Goal: Task Accomplishment & Management: Manage account settings

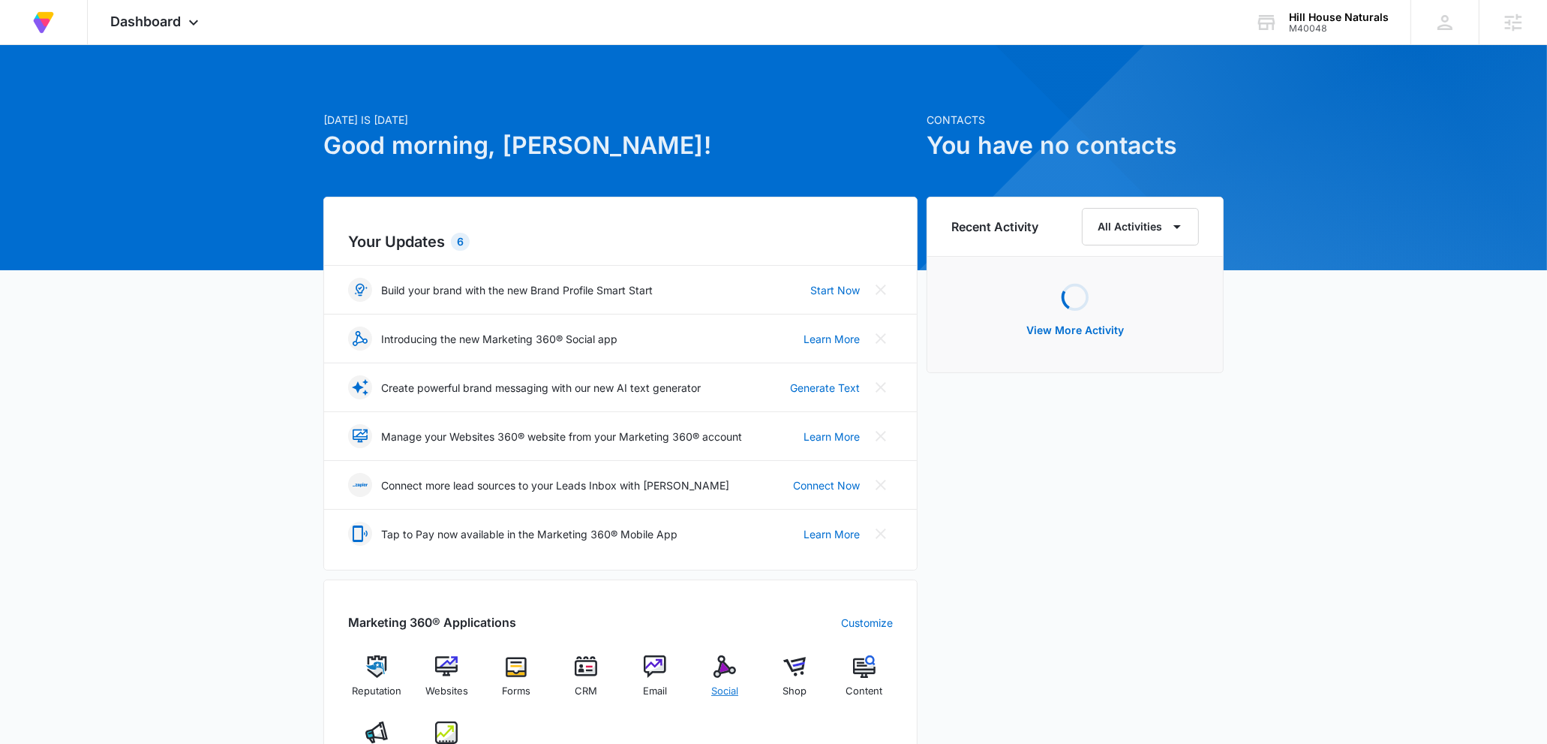
click at [727, 687] on span "Social" at bounding box center [724, 691] width 27 height 15
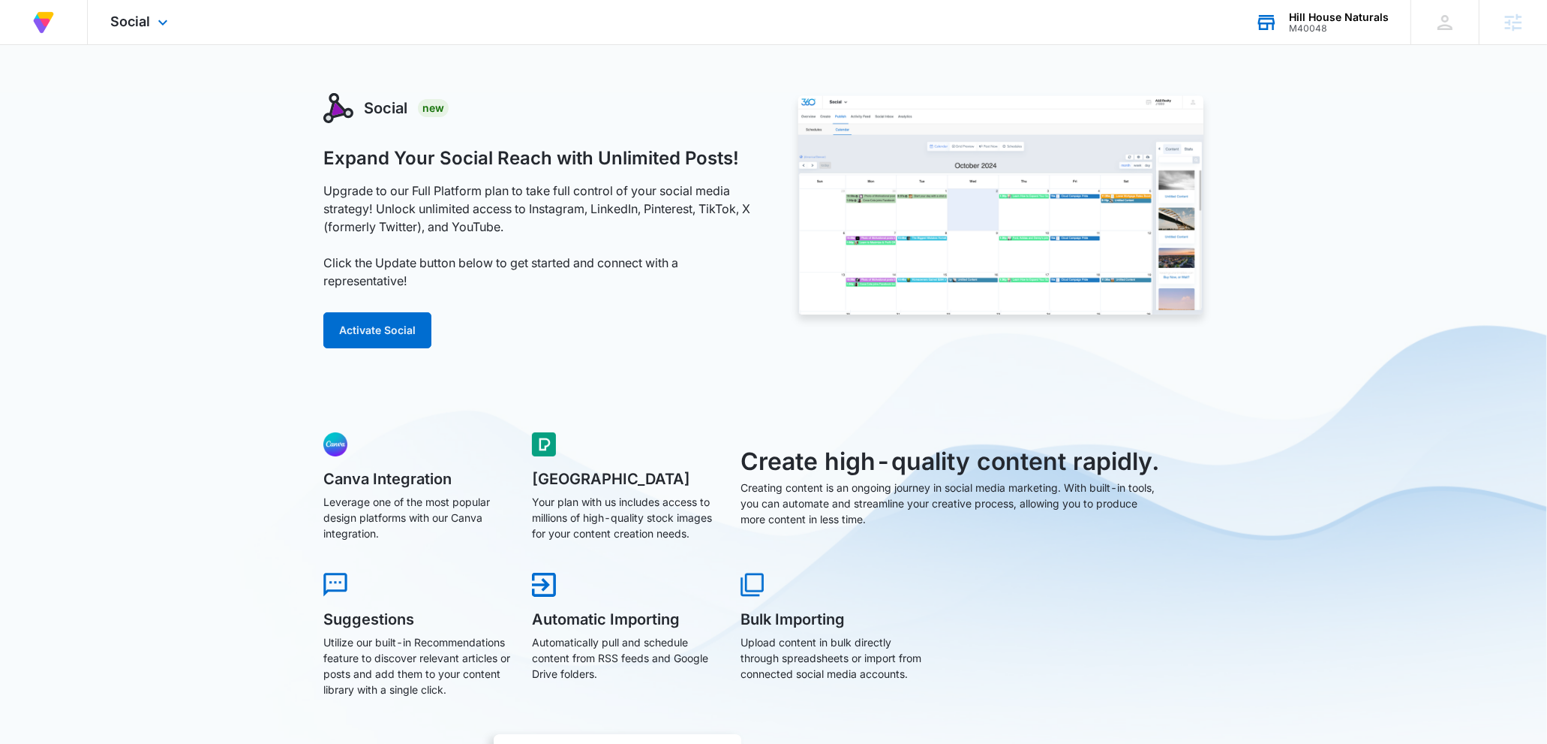
click at [1340, 35] on div "Hill House Naturals M40048 Your Accounts View All" at bounding box center [1322, 22] width 178 height 44
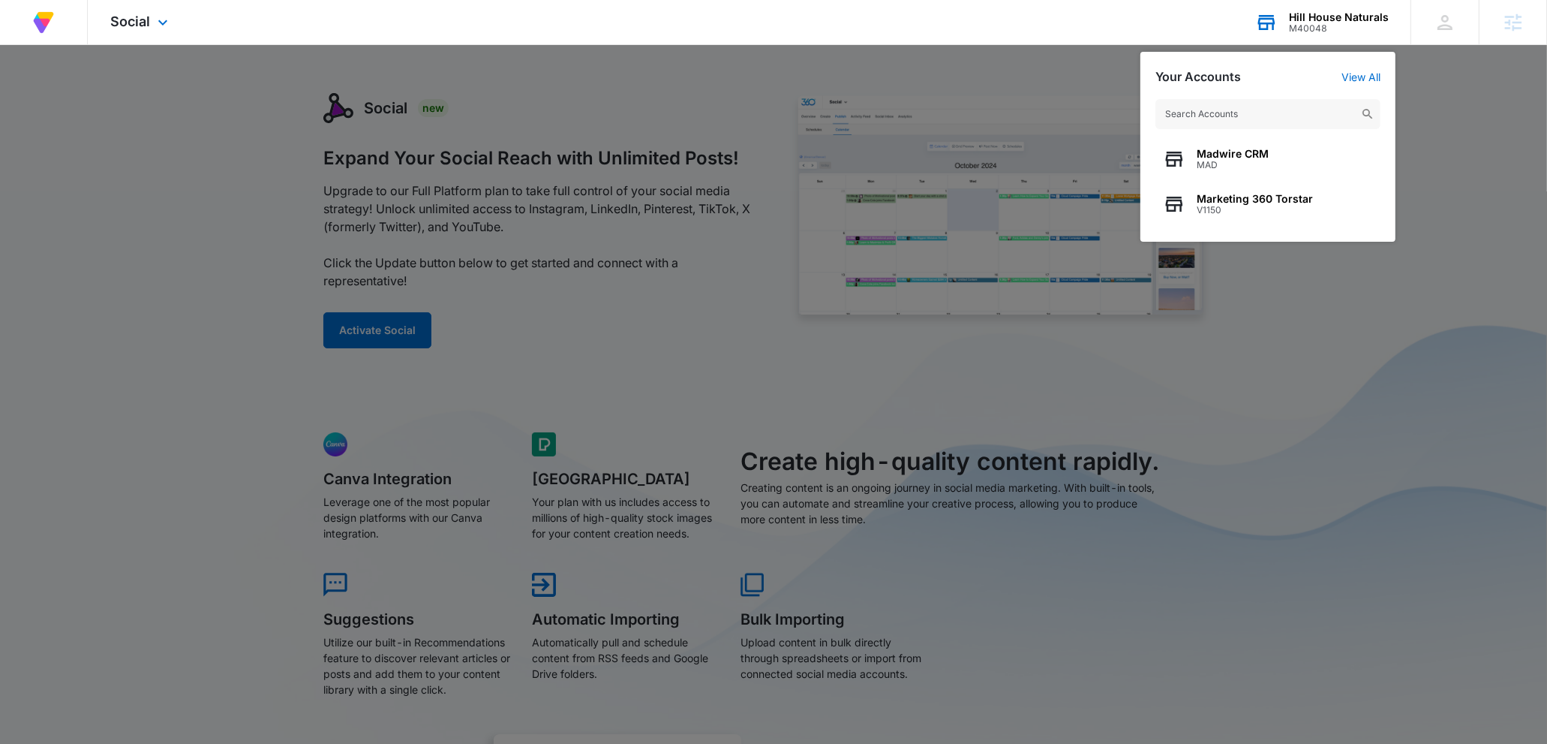
click at [1266, 118] on input "text" at bounding box center [1268, 114] width 225 height 30
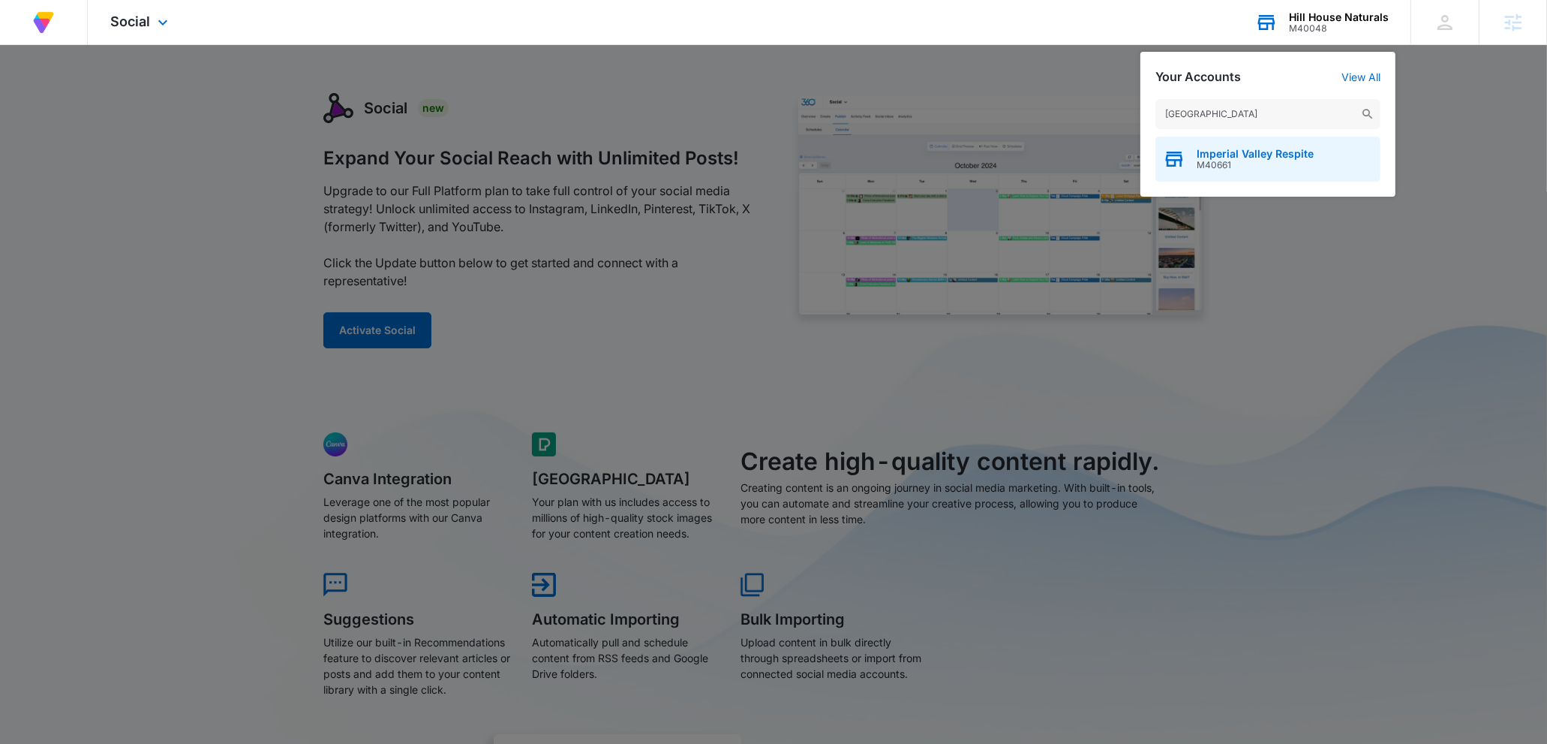
type input "imperial valley"
click at [1275, 152] on span "Imperial Valley Respite" at bounding box center [1255, 154] width 117 height 12
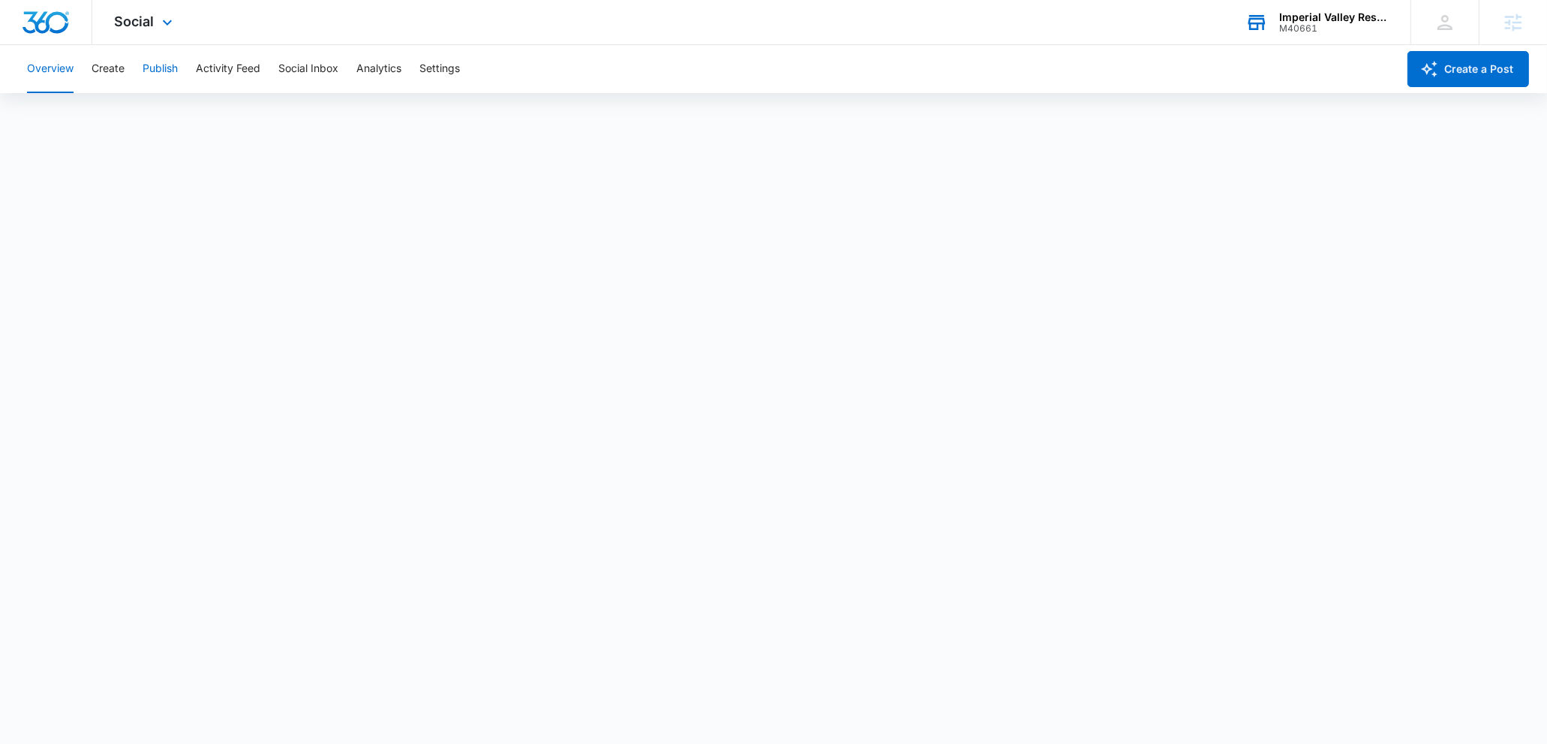
click at [164, 72] on button "Publish" at bounding box center [160, 69] width 35 height 48
click at [91, 69] on div "Overview Create Publish Activity Feed Social Inbox Analytics Settings" at bounding box center [707, 69] width 1379 height 48
click at [103, 69] on button "Create" at bounding box center [108, 69] width 33 height 48
click at [154, 68] on button "Publish" at bounding box center [160, 69] width 35 height 48
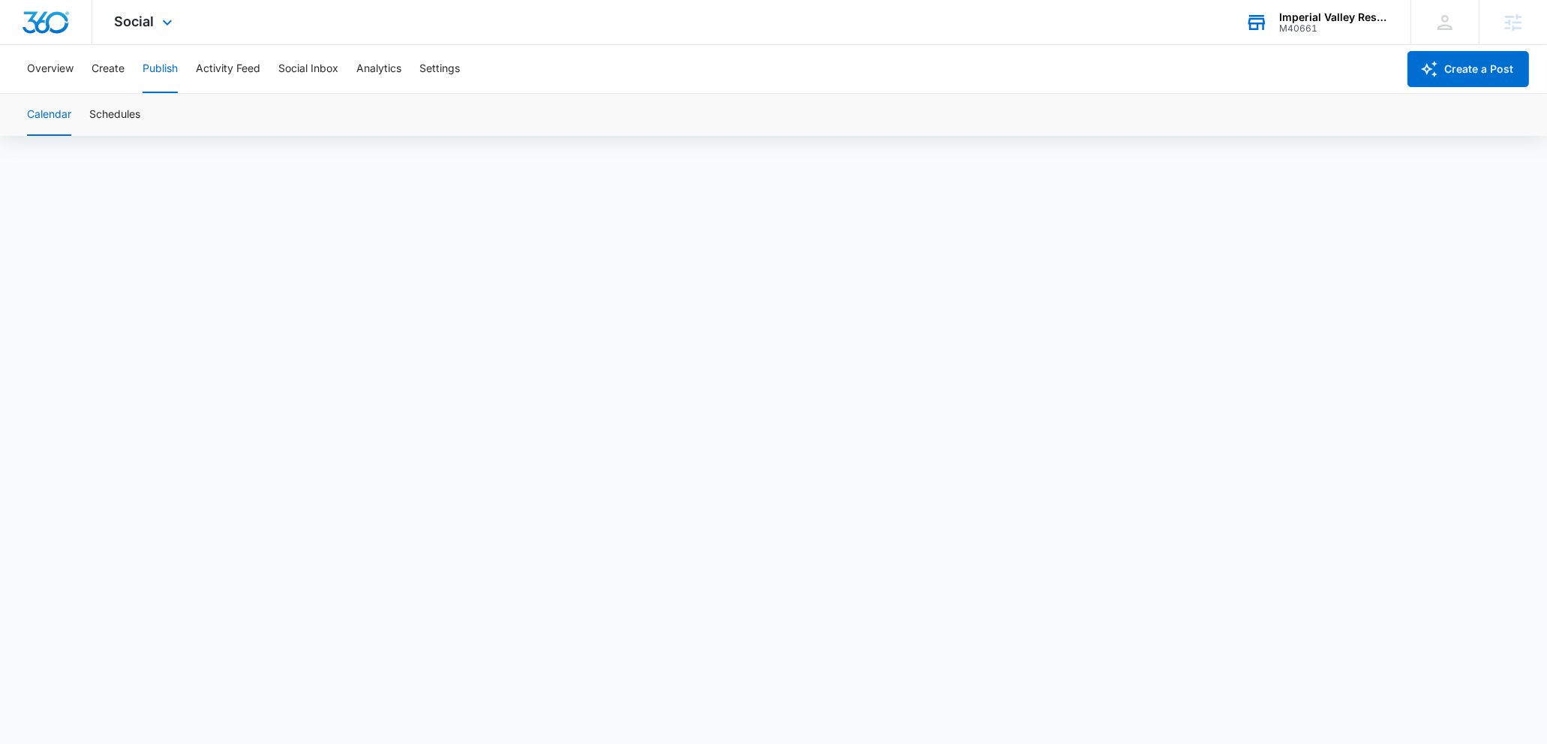
click at [132, 76] on div "Overview Create Publish Activity Feed Social Inbox Analytics Settings" at bounding box center [707, 69] width 1379 height 48
drag, startPoint x: 119, startPoint y: 77, endPoint x: 122, endPoint y: 122, distance: 44.3
click at [119, 78] on button "Create" at bounding box center [108, 69] width 33 height 48
click at [122, 119] on button "Approvals" at bounding box center [147, 115] width 50 height 42
click at [153, 75] on button "Publish" at bounding box center [160, 69] width 35 height 48
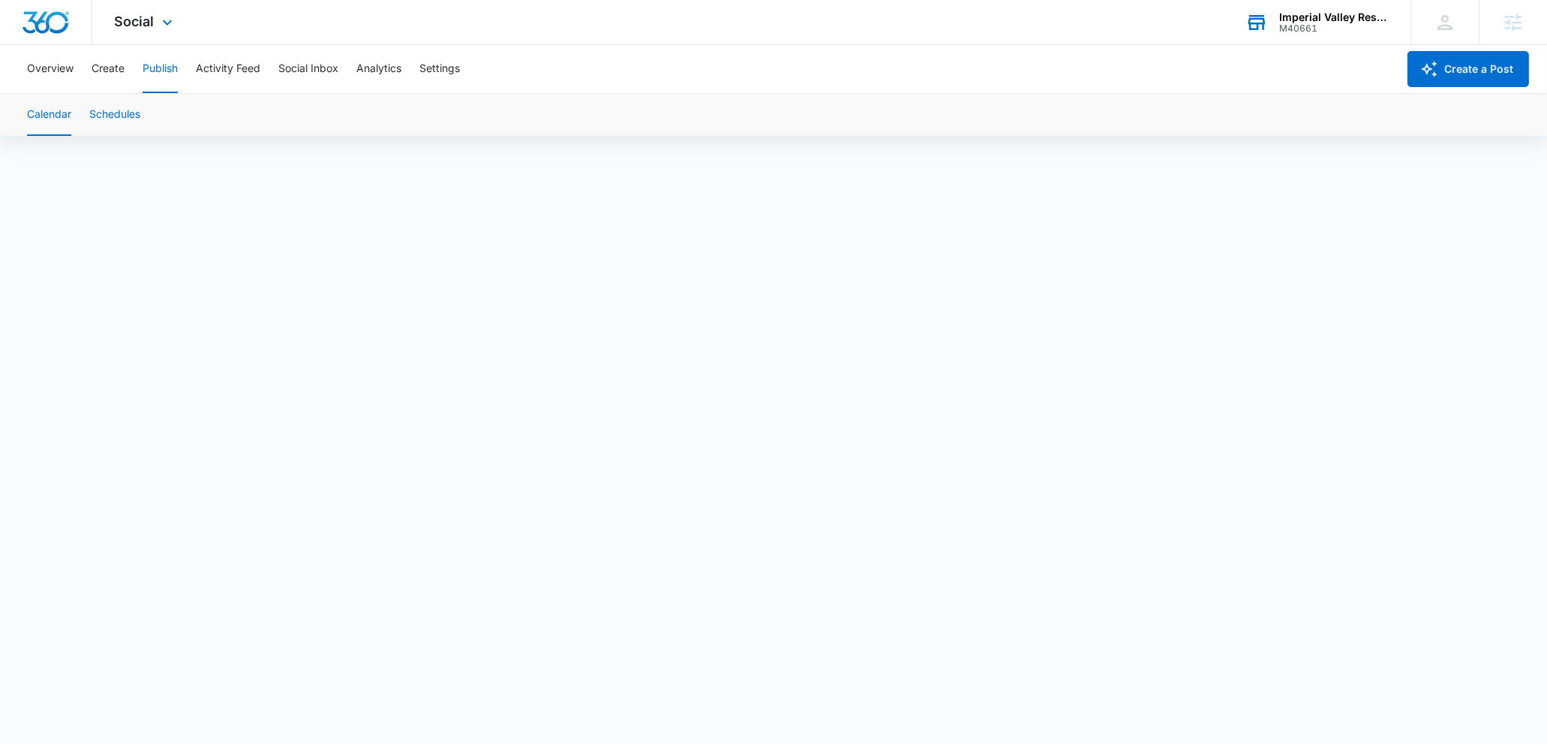
click at [137, 115] on button "Schedules" at bounding box center [114, 115] width 51 height 42
click at [63, 107] on button "Calendar" at bounding box center [49, 115] width 44 height 42
click at [129, 124] on button "Schedules" at bounding box center [114, 115] width 51 height 42
click at [74, 117] on div "Calendar Schedules" at bounding box center [773, 115] width 1511 height 42
click at [60, 114] on button "Calendar" at bounding box center [49, 115] width 44 height 42
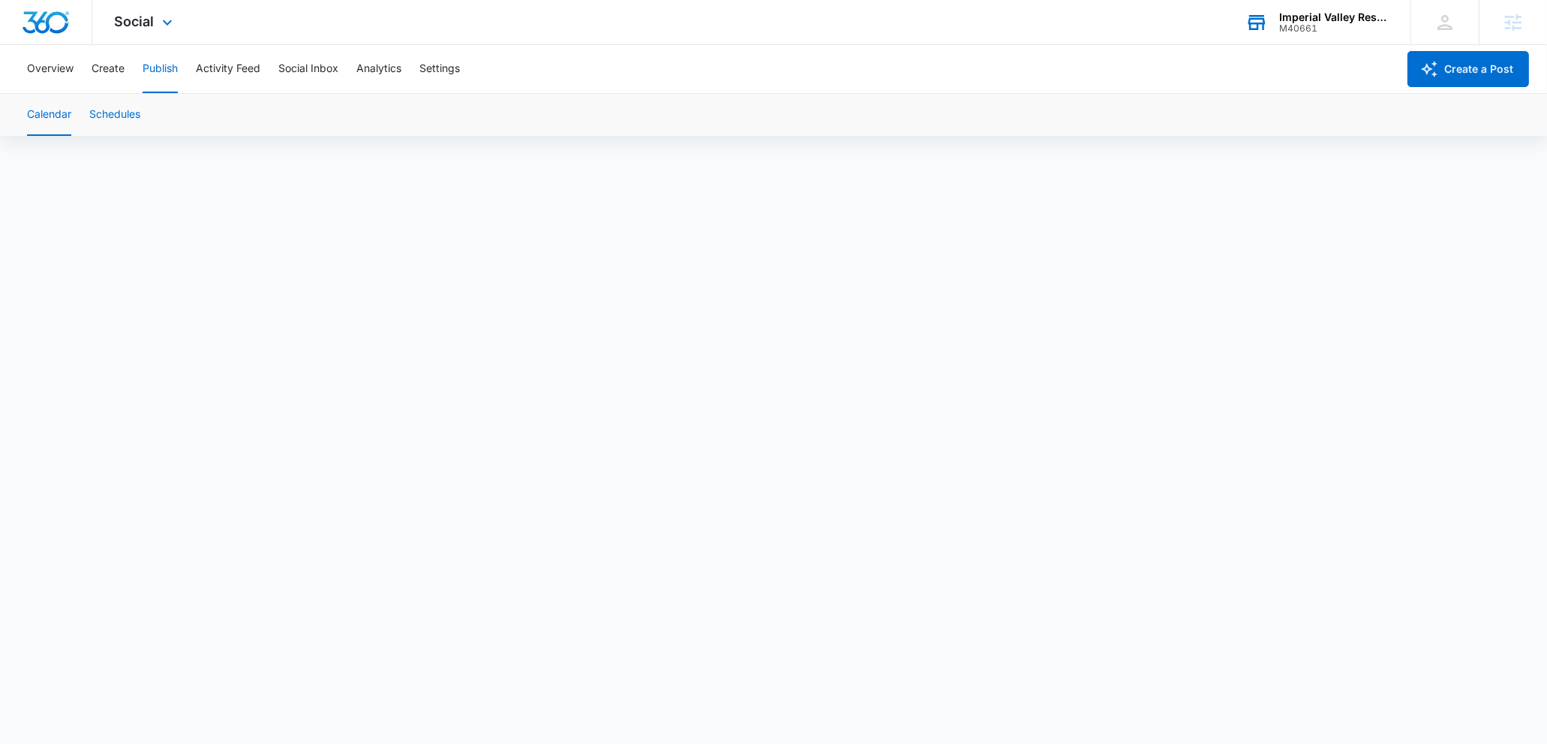
click at [128, 122] on button "Schedules" at bounding box center [114, 115] width 51 height 42
click at [63, 113] on button "Calendar" at bounding box center [49, 115] width 44 height 42
click at [117, 110] on button "Schedules" at bounding box center [114, 115] width 51 height 42
click at [51, 121] on button "Calendar" at bounding box center [49, 115] width 44 height 42
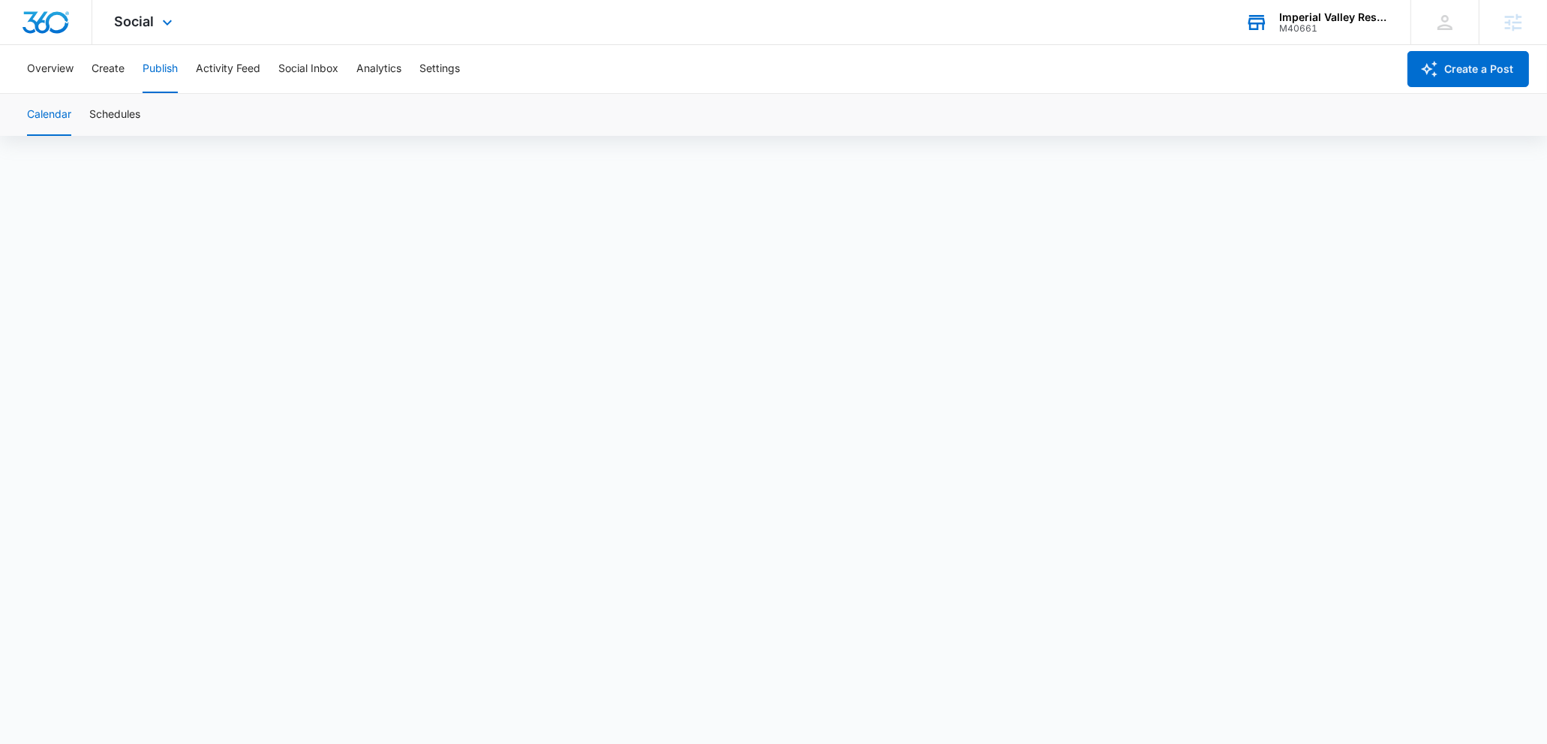
scroll to position [2, 0]
click at [61, 72] on button "Overview" at bounding box center [50, 69] width 47 height 48
click at [165, 71] on button "Publish" at bounding box center [160, 69] width 35 height 48
click at [113, 77] on button "Create" at bounding box center [108, 69] width 33 height 48
click at [140, 114] on button "Approvals" at bounding box center [147, 115] width 50 height 42
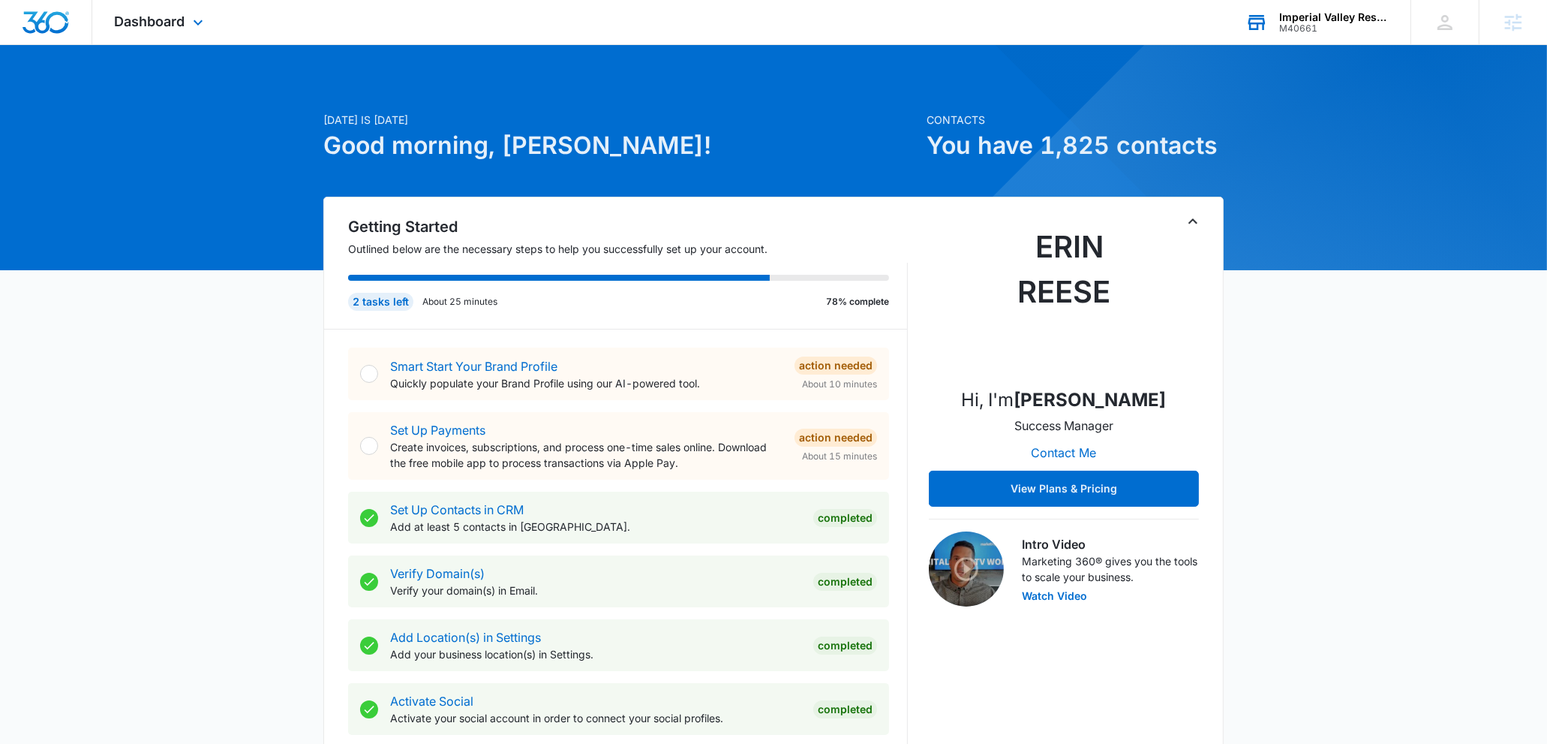
click at [1288, 40] on div "Imperial Valley Respite M40661 Your Accounts View All" at bounding box center [1317, 22] width 188 height 44
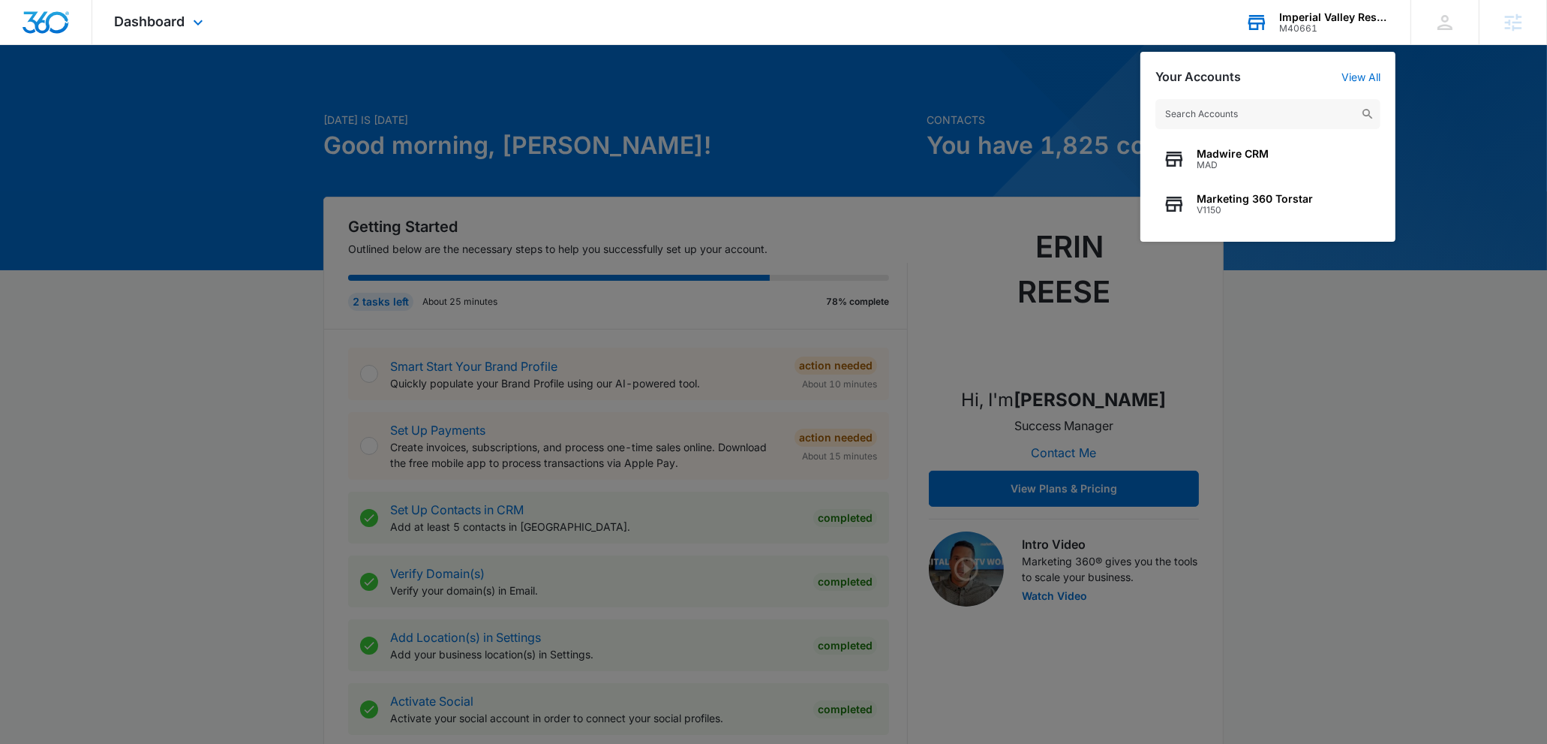
click at [1221, 116] on input "text" at bounding box center [1268, 114] width 225 height 30
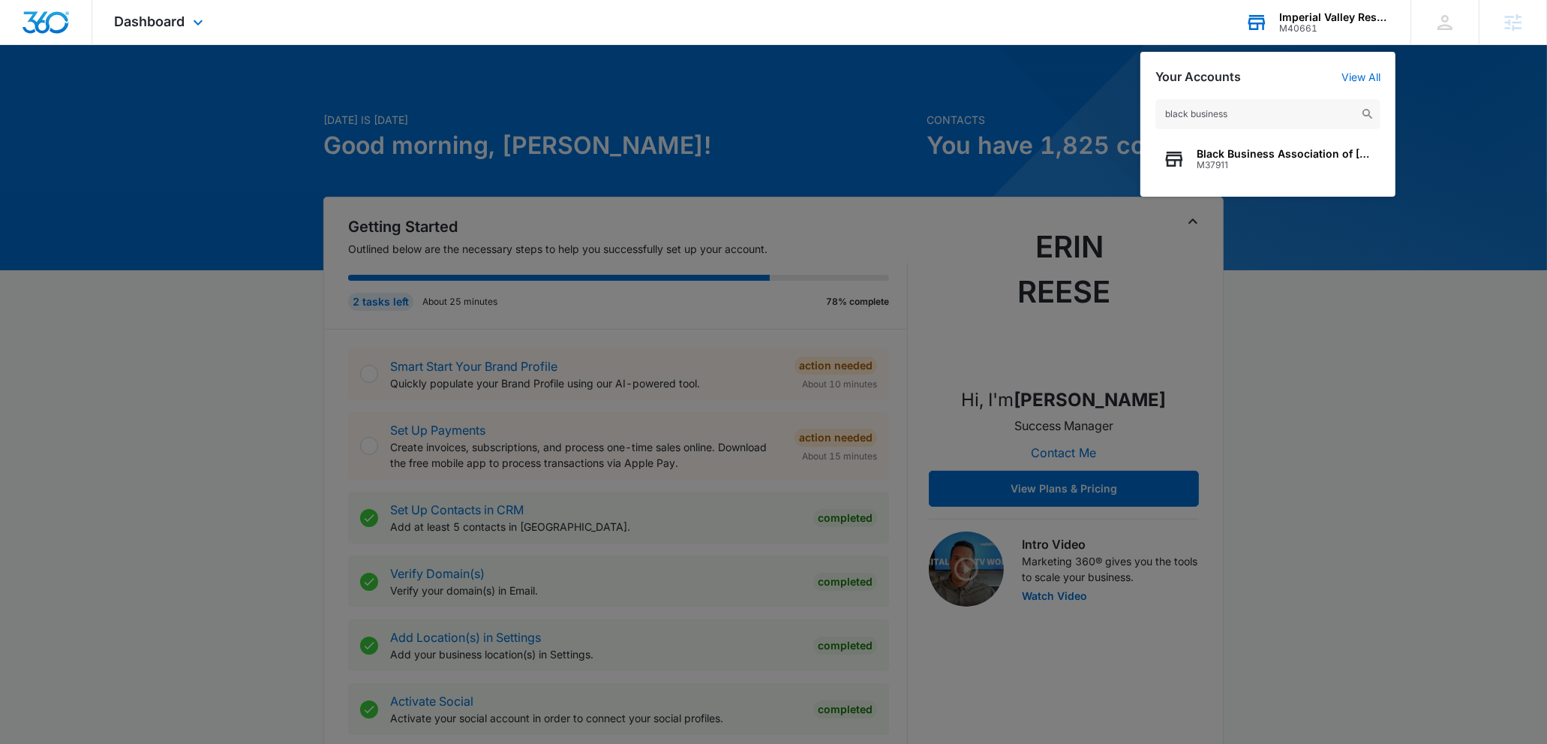
type input "black business"
click at [1212, 160] on span "M37911" at bounding box center [1285, 165] width 176 height 11
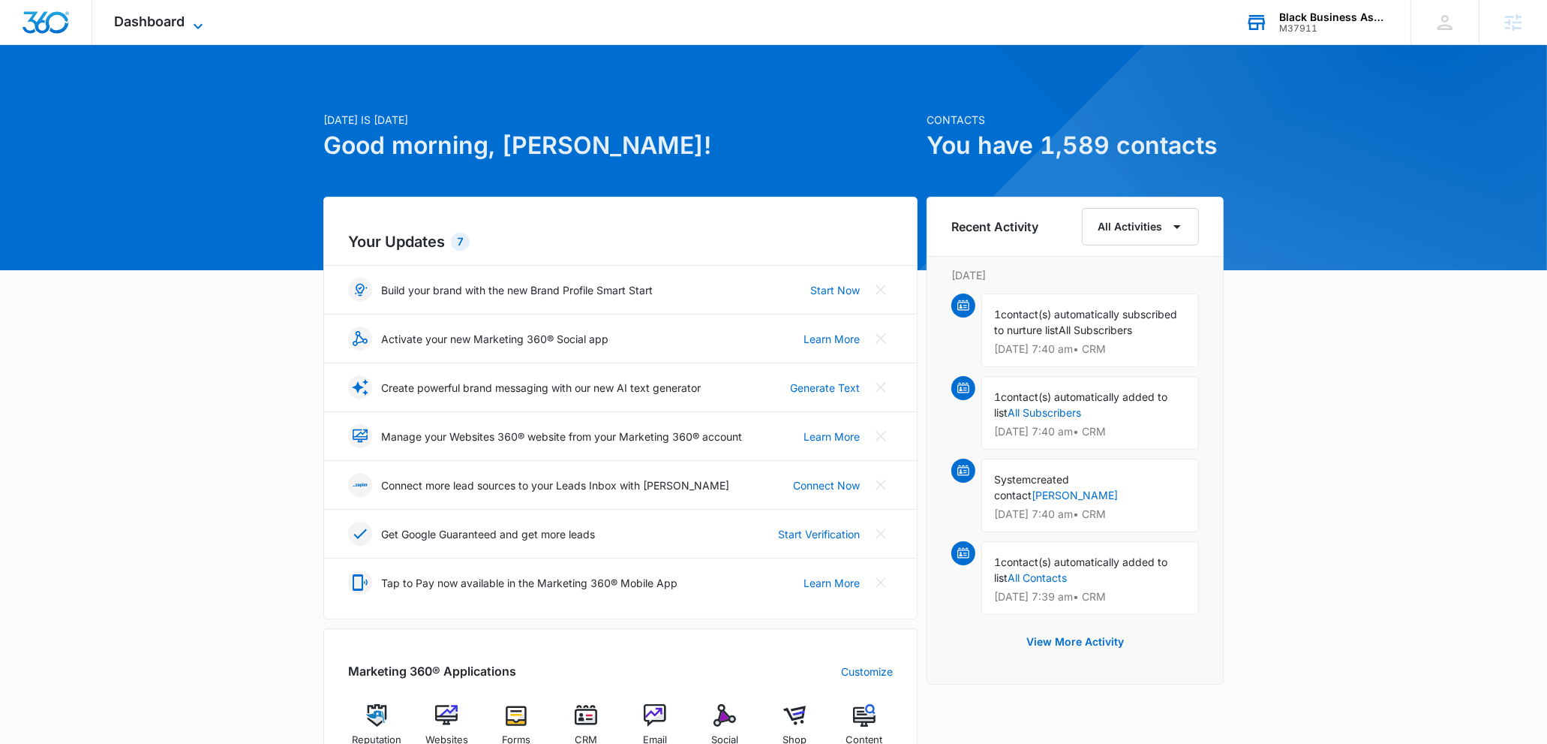
click at [149, 22] on span "Dashboard" at bounding box center [150, 22] width 71 height 16
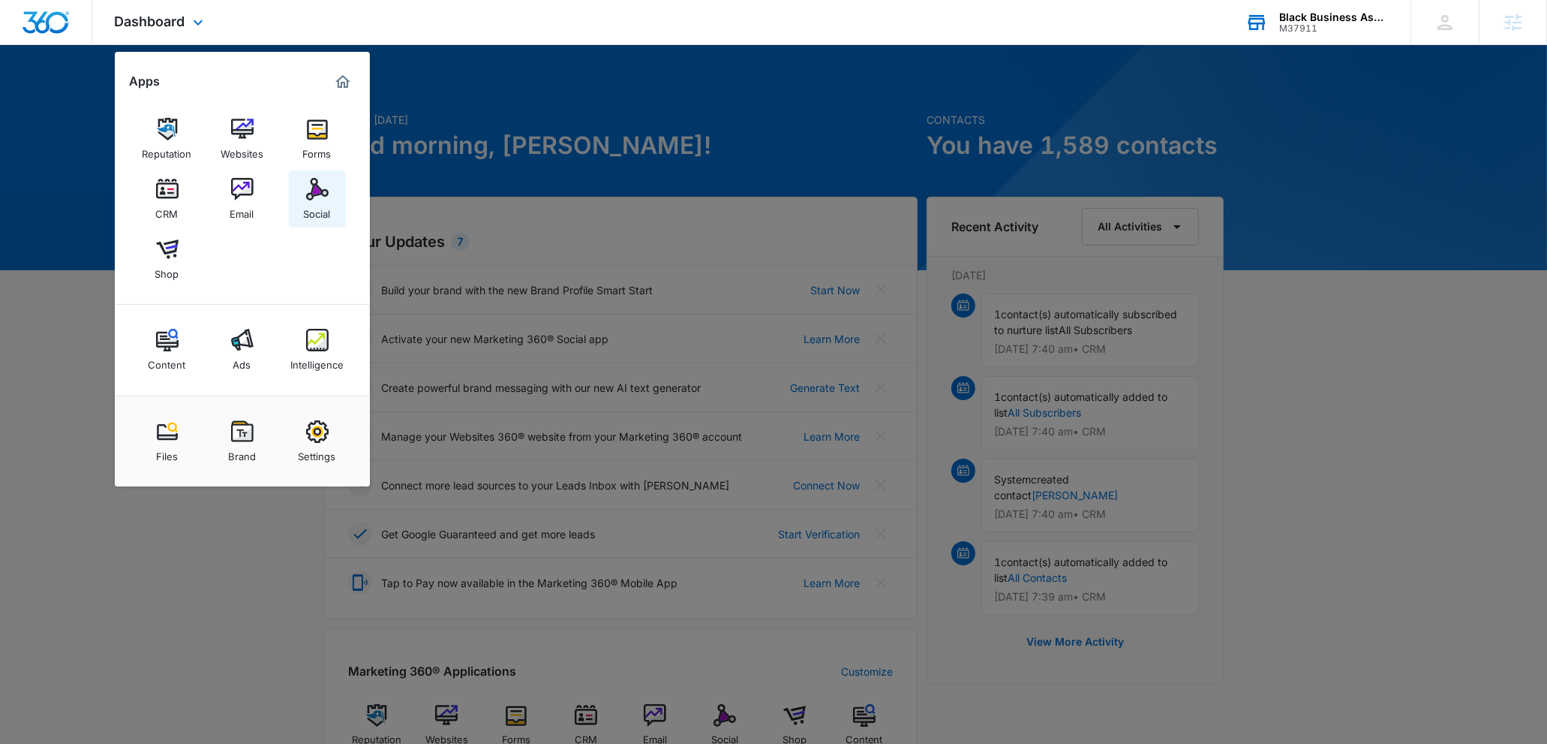
click at [323, 206] on div "Social" at bounding box center [317, 210] width 27 height 20
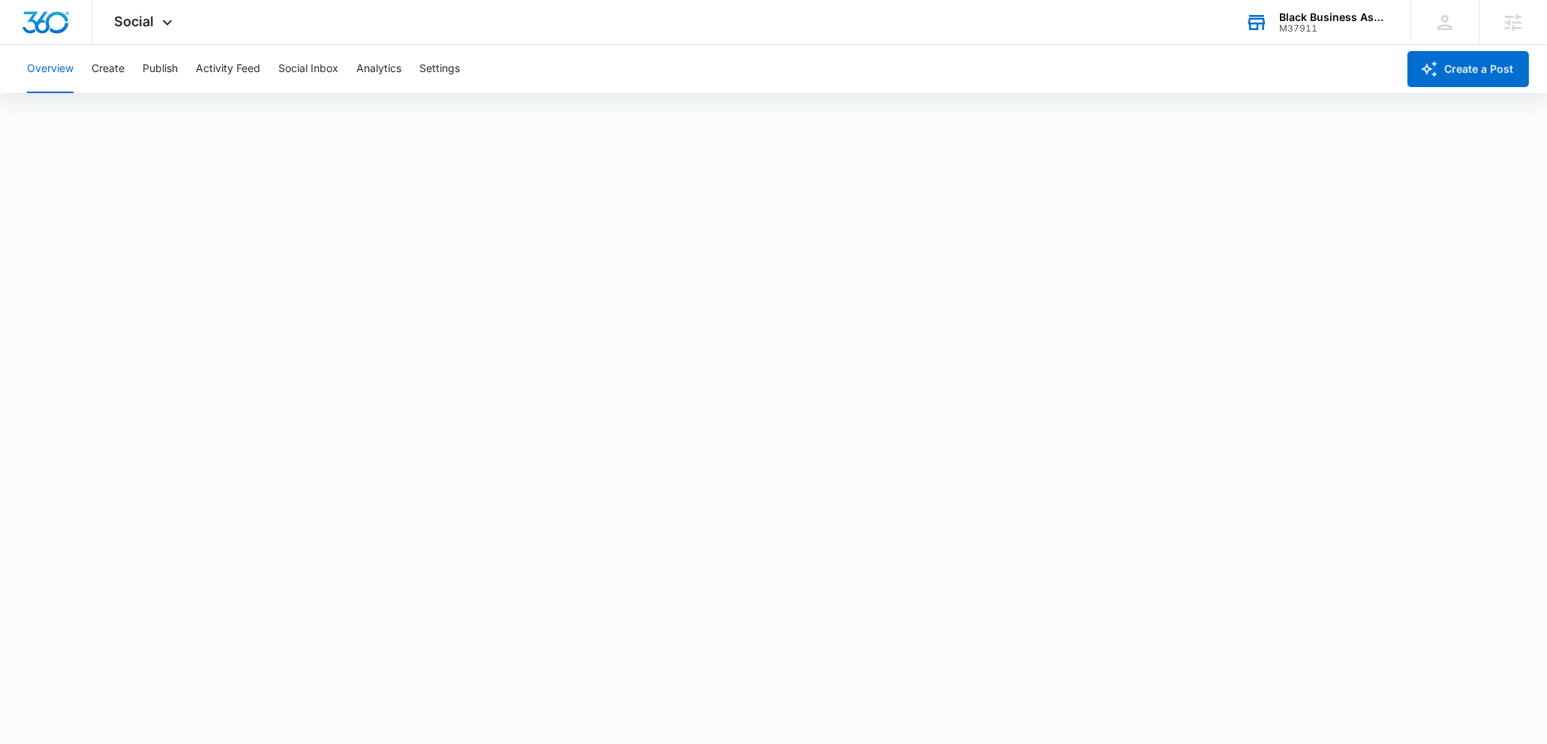
click at [135, 64] on div "Overview Create Publish Activity Feed Social Inbox Analytics Settings" at bounding box center [707, 69] width 1379 height 48
click at [153, 66] on button "Publish" at bounding box center [160, 69] width 35 height 48
click at [108, 68] on button "Create" at bounding box center [108, 69] width 33 height 48
click at [157, 70] on button "Publish" at bounding box center [160, 69] width 35 height 48
